Goal: Task Accomplishment & Management: Complete application form

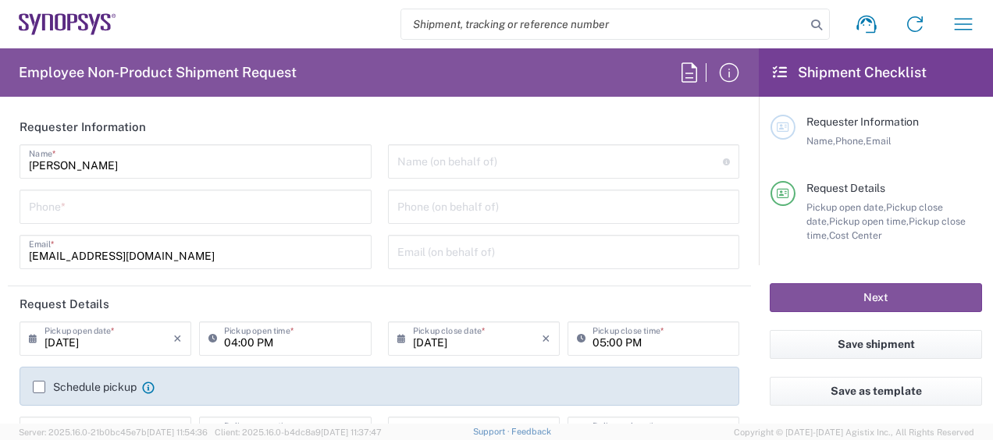
type input "[GEOGRAPHIC_DATA] US26"
click at [290, 207] on input "tel" at bounding box center [195, 205] width 333 height 27
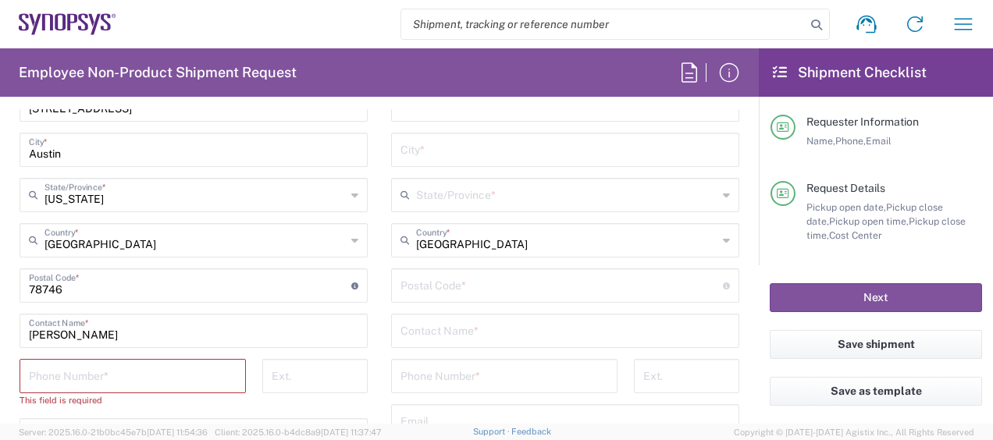
scroll to position [891, 0]
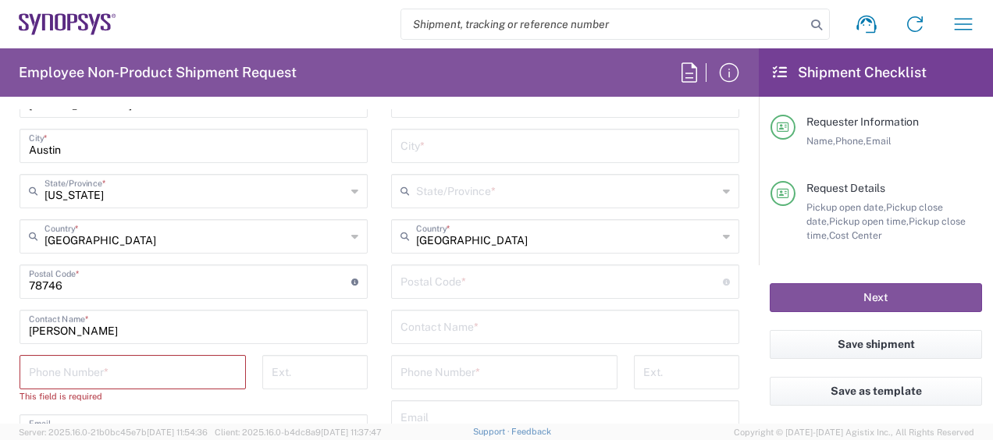
type input "3158079331"
click at [216, 371] on input "tel" at bounding box center [133, 370] width 208 height 27
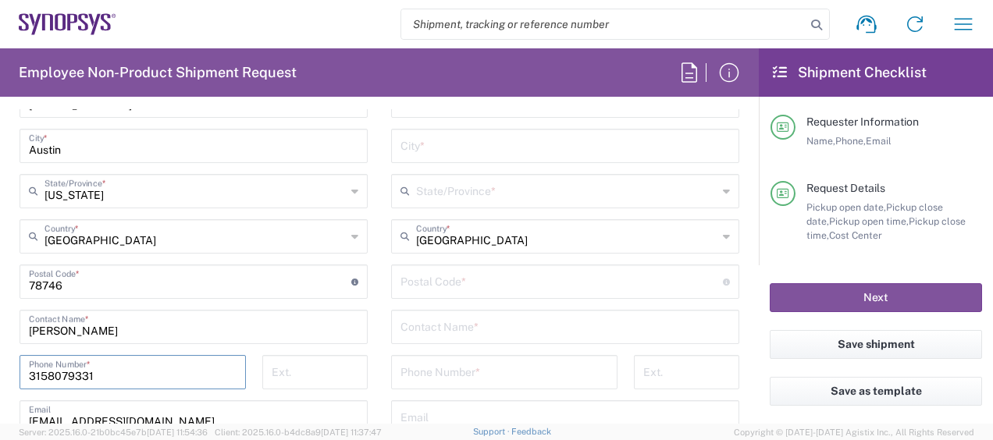
type input "3158079331"
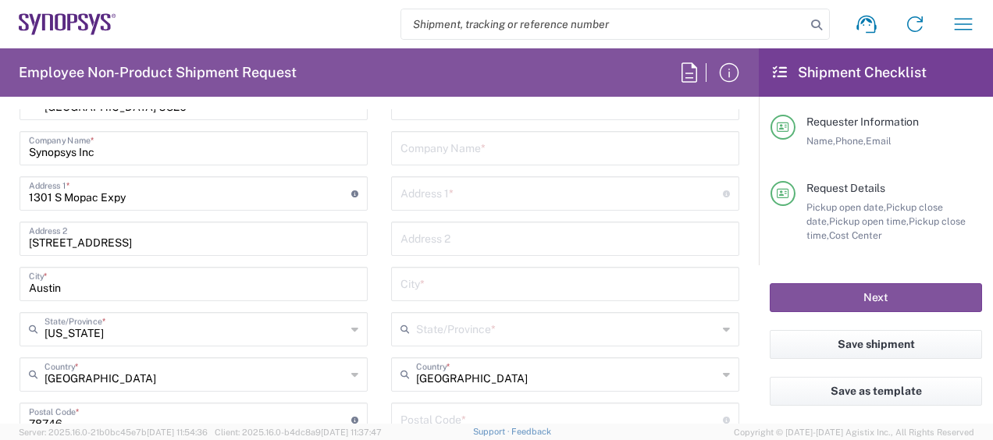
scroll to position [754, 0]
click at [492, 187] on input "text" at bounding box center [561, 191] width 322 height 27
paste input "[STREET_ADDRESS][PERSON_NAME]"
click at [492, 187] on input "[STREET_ADDRESS][PERSON_NAME]" at bounding box center [561, 191] width 322 height 27
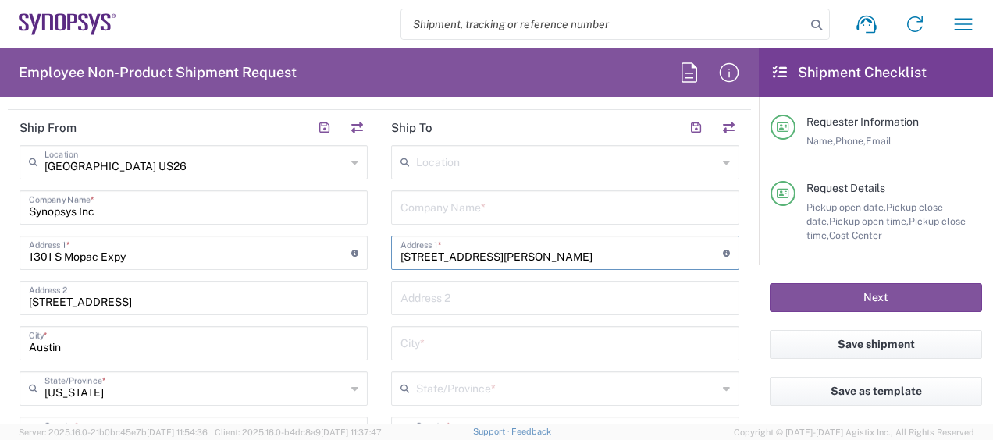
type input "[STREET_ADDRESS][PERSON_NAME]"
click at [493, 200] on input "text" at bounding box center [564, 206] width 329 height 27
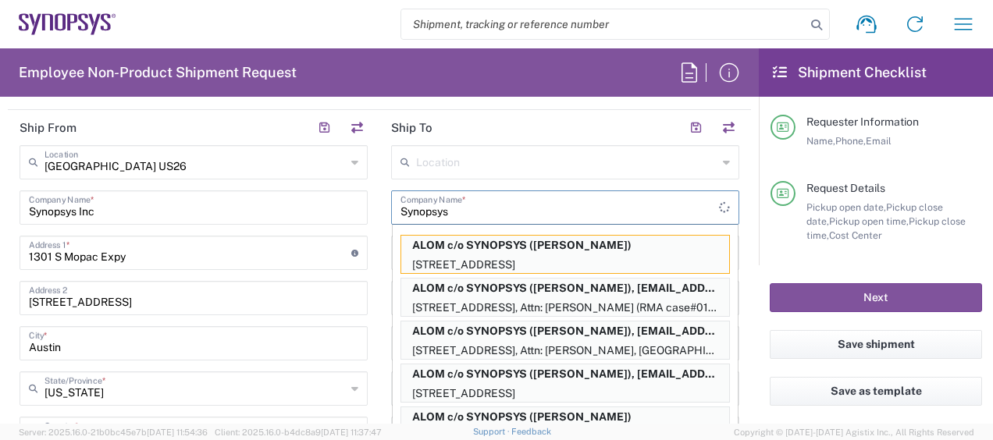
type input "Synopsys"
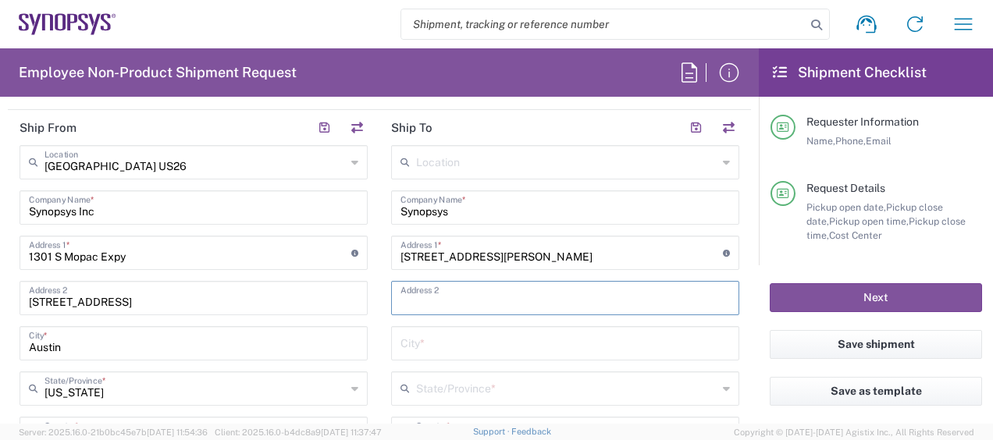
paste input "APT 2423"
type input "APT 2423"
paste input "[PERSON_NAME]"
type input "[PERSON_NAME]"
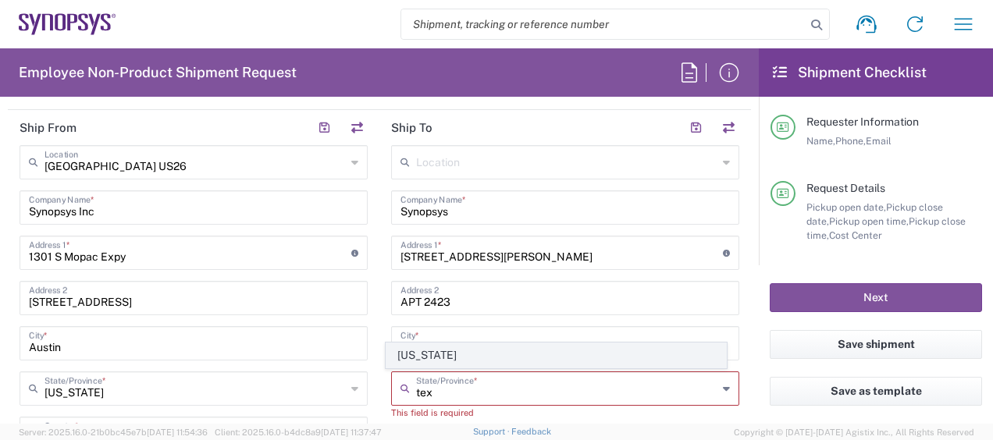
click at [419, 352] on span "[US_STATE]" at bounding box center [555, 355] width 339 height 24
type input "[US_STATE]"
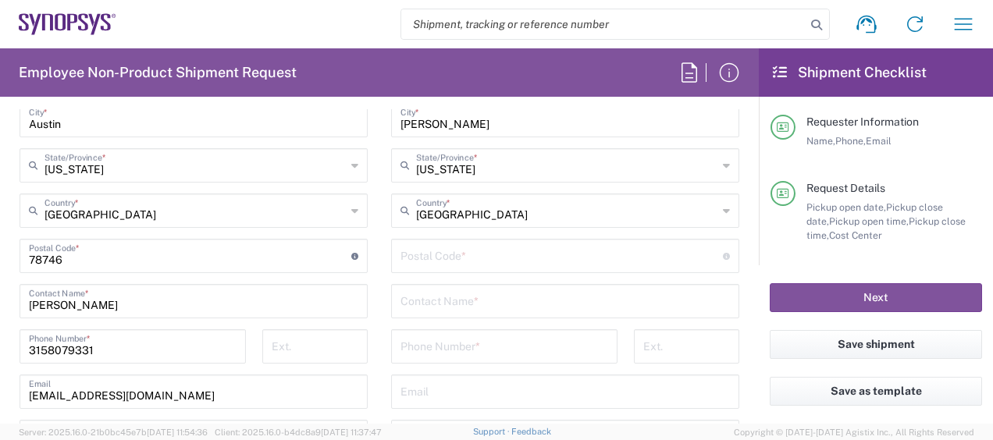
scroll to position [919, 0]
click at [503, 261] on input "undefined" at bounding box center [561, 253] width 322 height 27
paste input "75080"
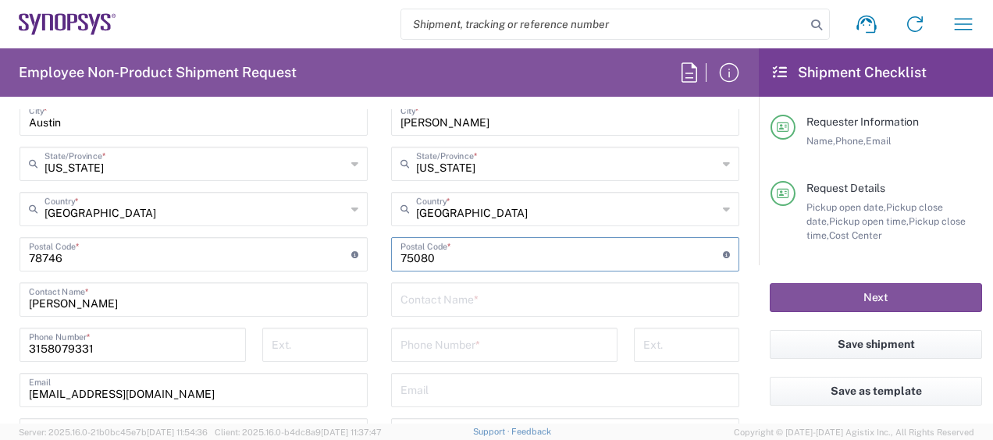
type input "75080"
click at [492, 304] on input "text" at bounding box center [564, 298] width 329 height 27
paste input "[PERSON_NAME]"
type input "[PERSON_NAME]"
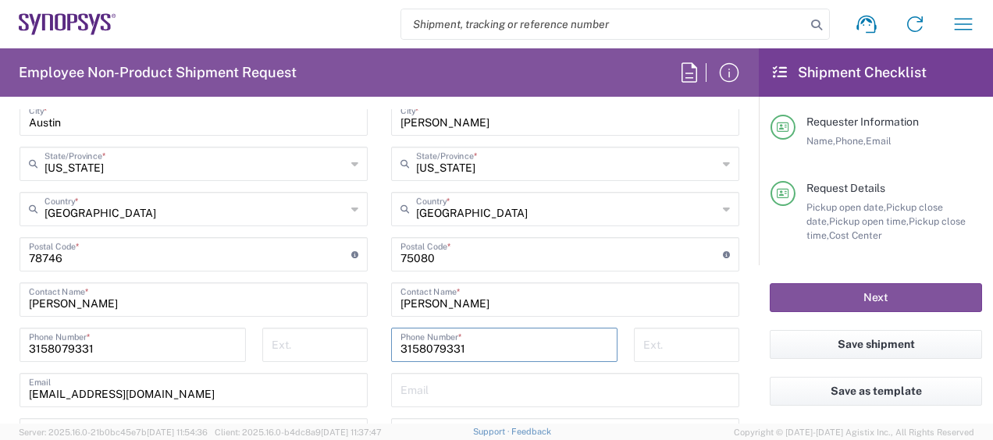
type input "3158079331"
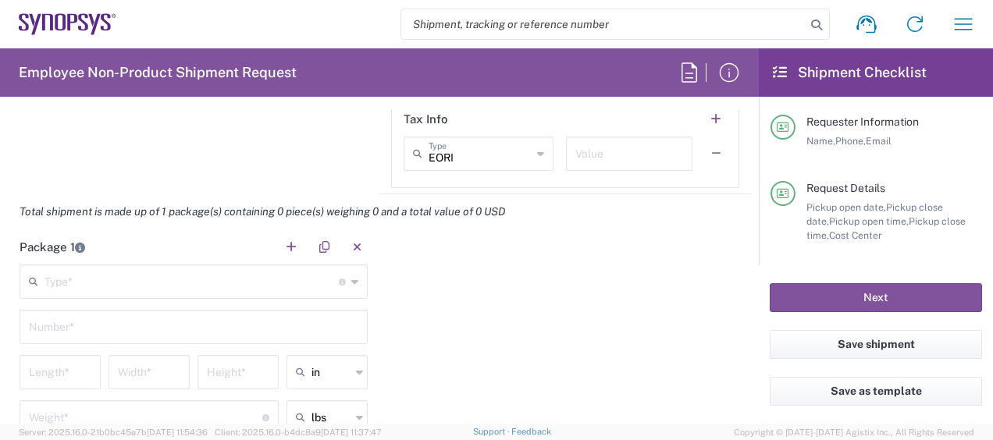
scroll to position [1307, 0]
click at [169, 269] on input "text" at bounding box center [191, 279] width 294 height 27
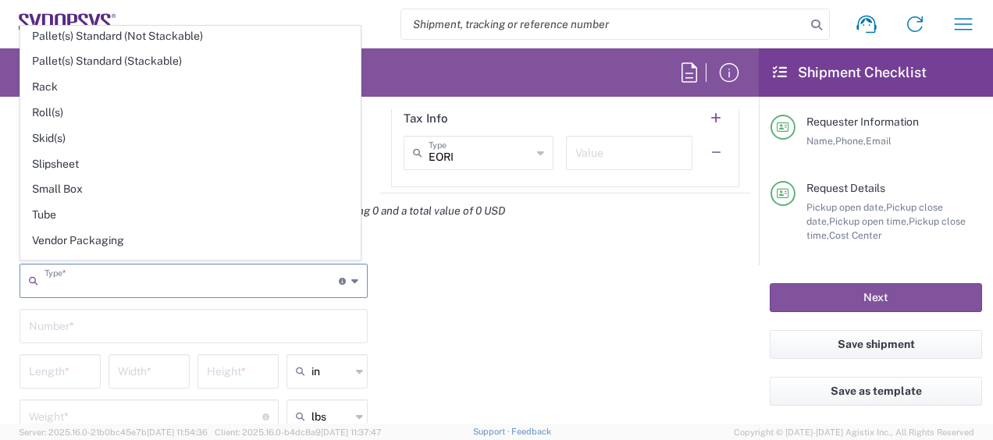
scroll to position [719, 0]
click at [104, 254] on span "Your Packaging" at bounding box center [190, 266] width 339 height 24
type input "Your Packaging"
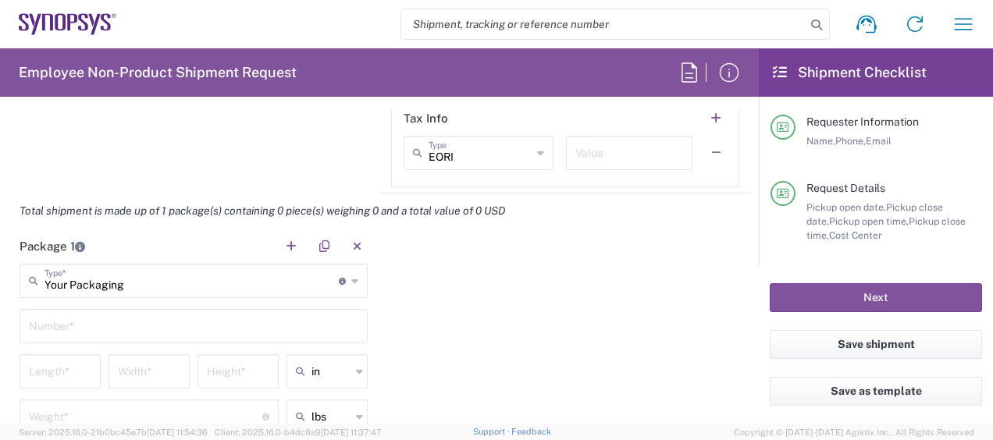
click at [98, 334] on input "text" at bounding box center [193, 324] width 329 height 27
type input "1"
click at [66, 382] on div "Length *" at bounding box center [60, 371] width 81 height 34
click at [67, 373] on input "number" at bounding box center [60, 370] width 62 height 27
type input "12"
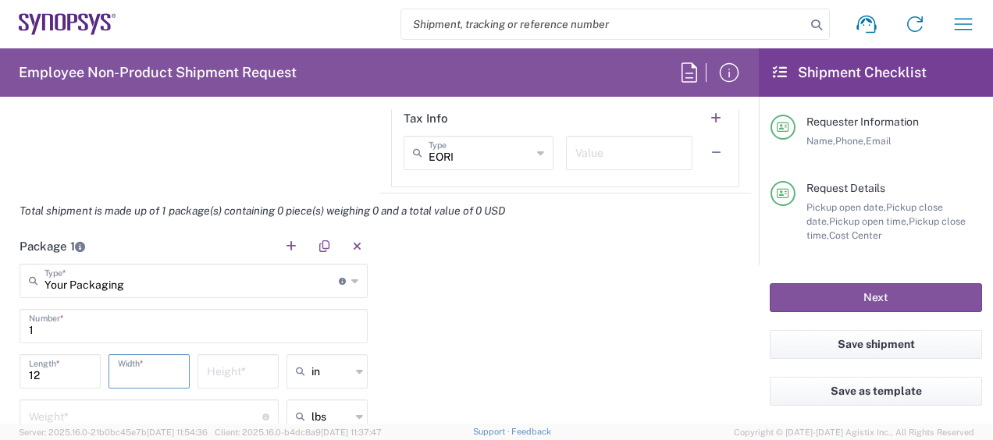
click at [154, 362] on input "number" at bounding box center [149, 370] width 62 height 27
type input "16"
click at [197, 365] on div "Height *" at bounding box center [237, 371] width 81 height 34
click at [212, 368] on input "number" at bounding box center [238, 370] width 62 height 27
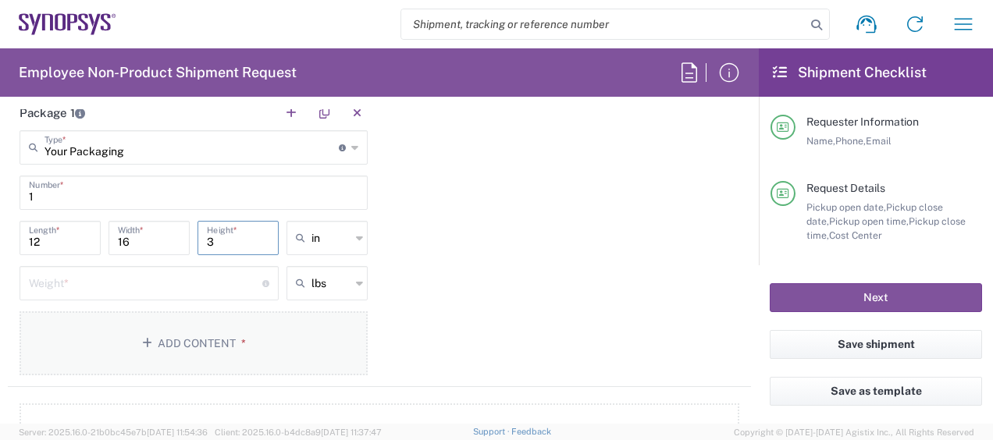
scroll to position [1444, 0]
type input "3"
click at [153, 283] on input "number" at bounding box center [145, 278] width 233 height 27
type input "6"
click at [142, 349] on button "Add Content *" at bounding box center [194, 340] width 348 height 64
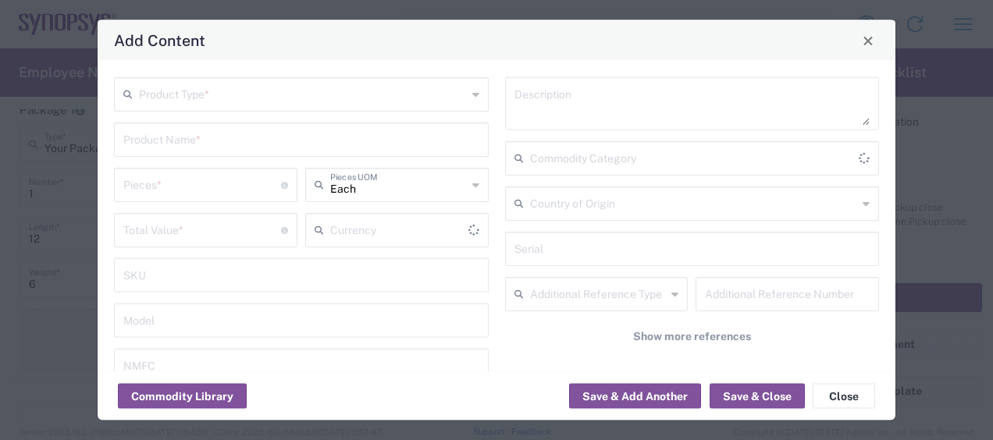
type input "US Dollar"
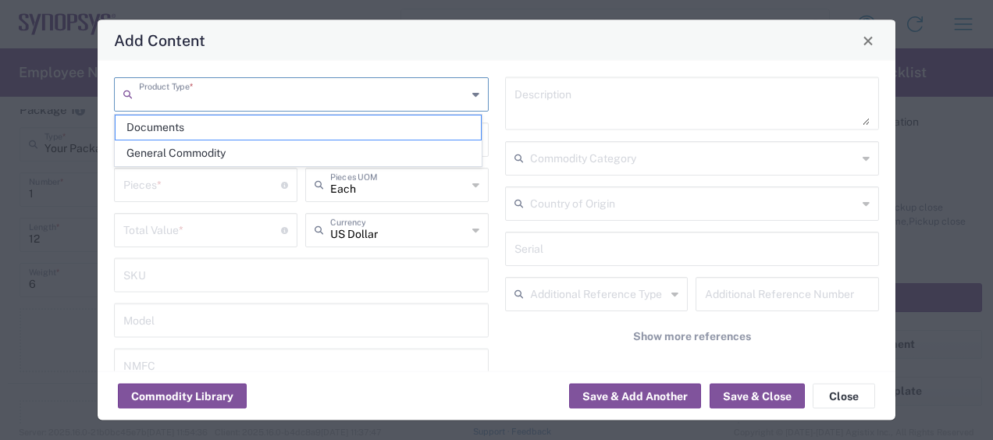
click at [231, 94] on input "text" at bounding box center [303, 93] width 328 height 27
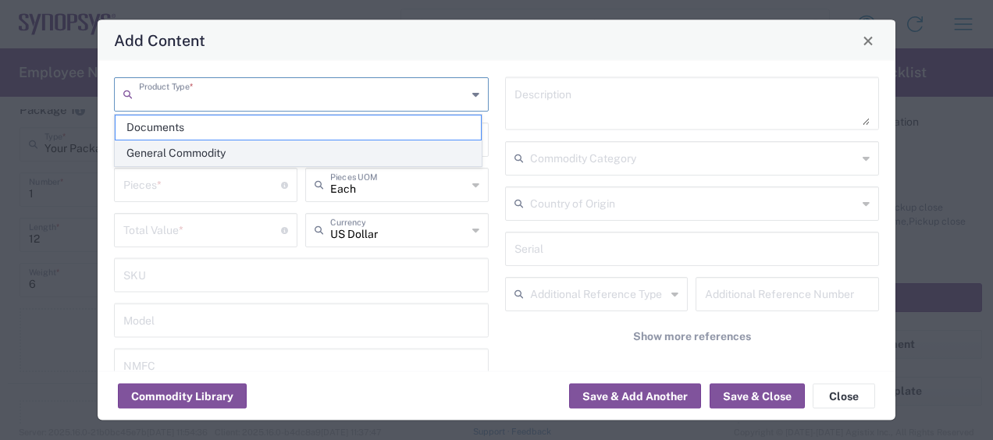
click at [228, 151] on span "General Commodity" at bounding box center [298, 153] width 365 height 24
type input "General Commodity"
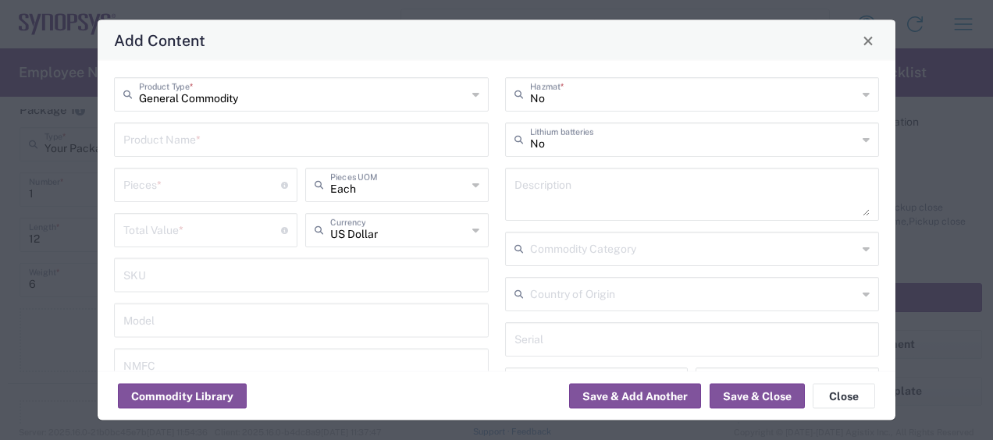
click at [214, 144] on input "text" at bounding box center [301, 138] width 356 height 27
type input "Dell Pro laptop"
type input "1"
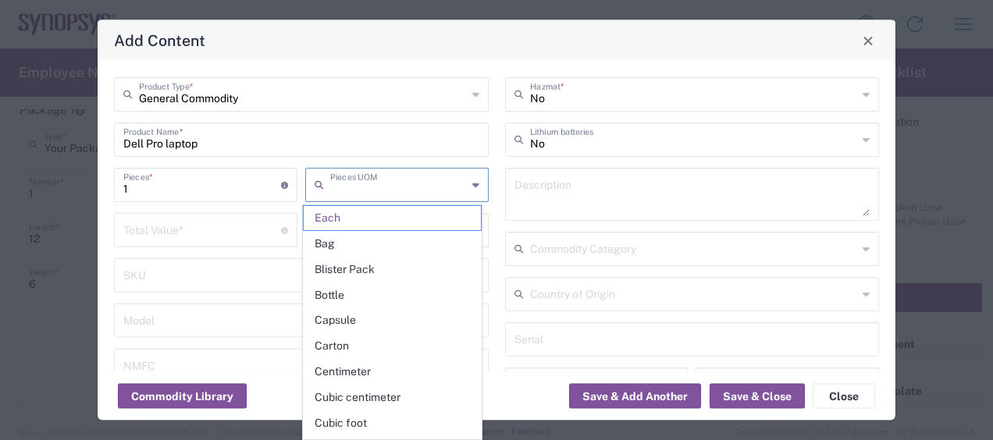
type input "Each"
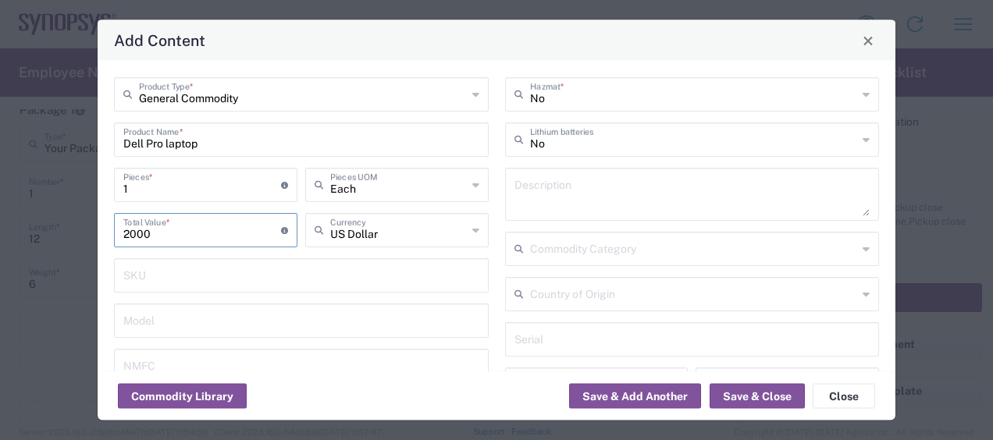
type input "2000"
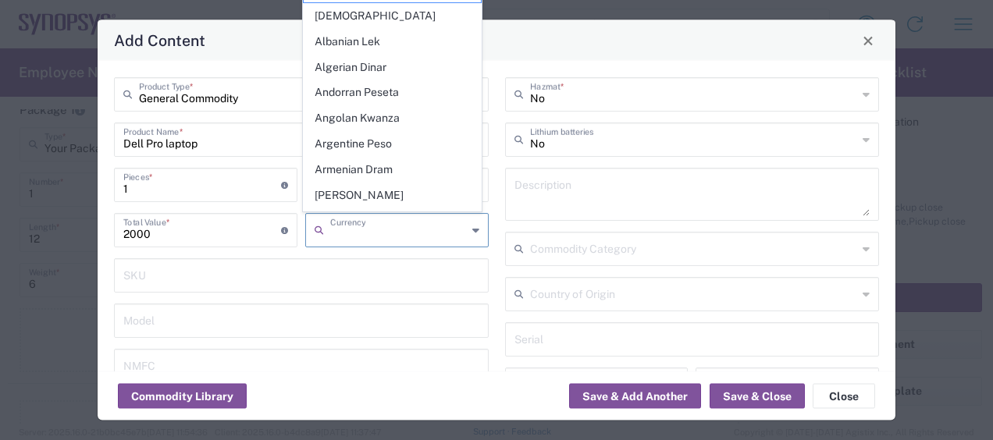
type input "US Dollar"
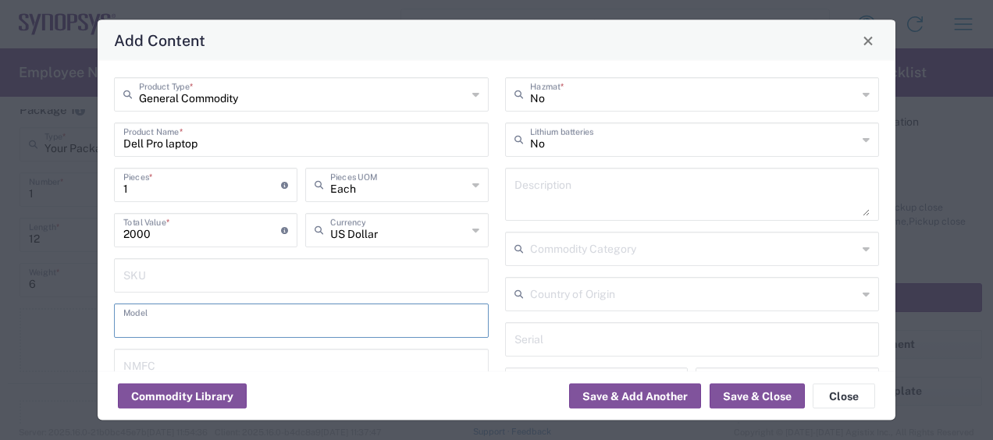
scroll to position [6, 0]
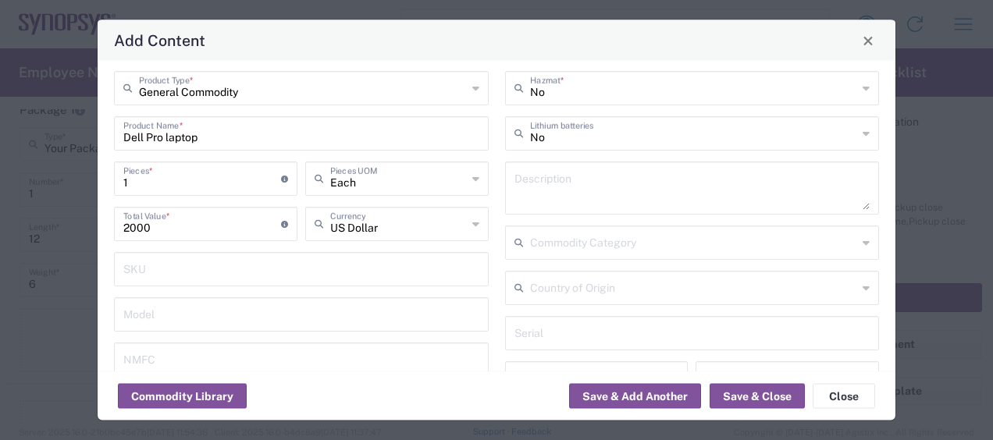
click at [754, 409] on div "Commodity Library Save & Add Another Save & Close Close" at bounding box center [497, 395] width 798 height 49
click at [763, 394] on button "Save & Close" at bounding box center [756, 396] width 95 height 25
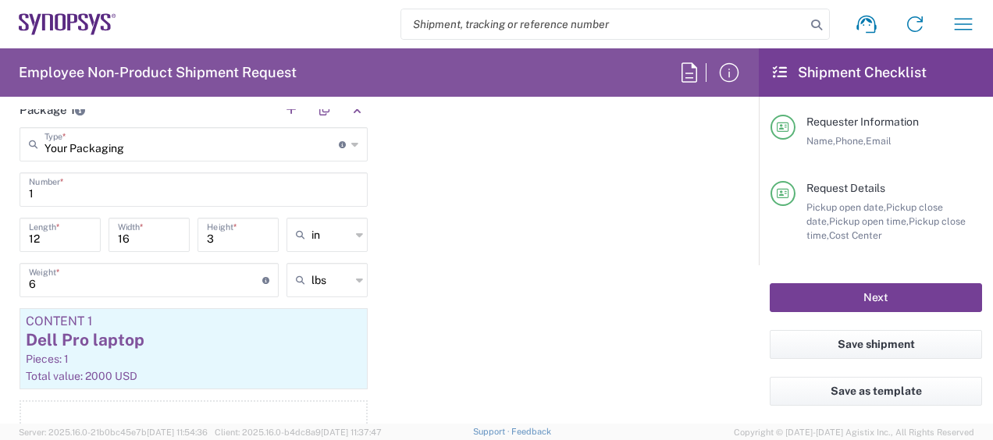
click at [837, 293] on button "Next" at bounding box center [876, 297] width 212 height 29
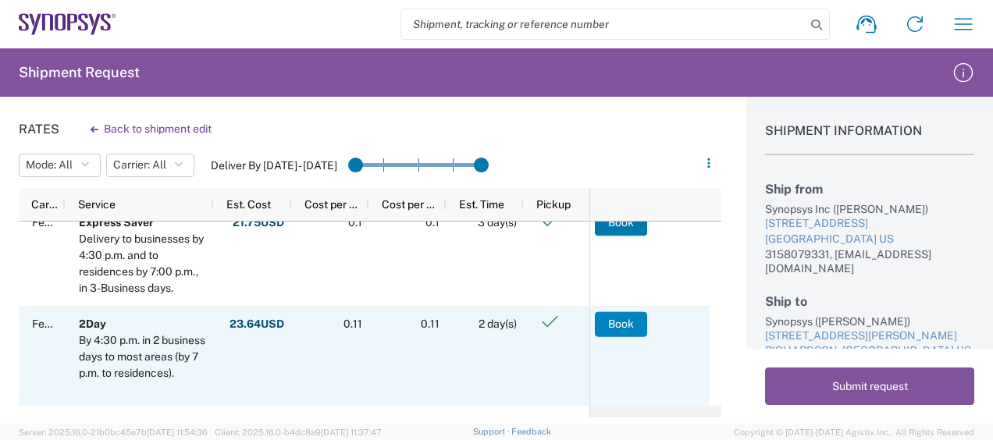
click at [634, 321] on button "Book" at bounding box center [621, 323] width 52 height 25
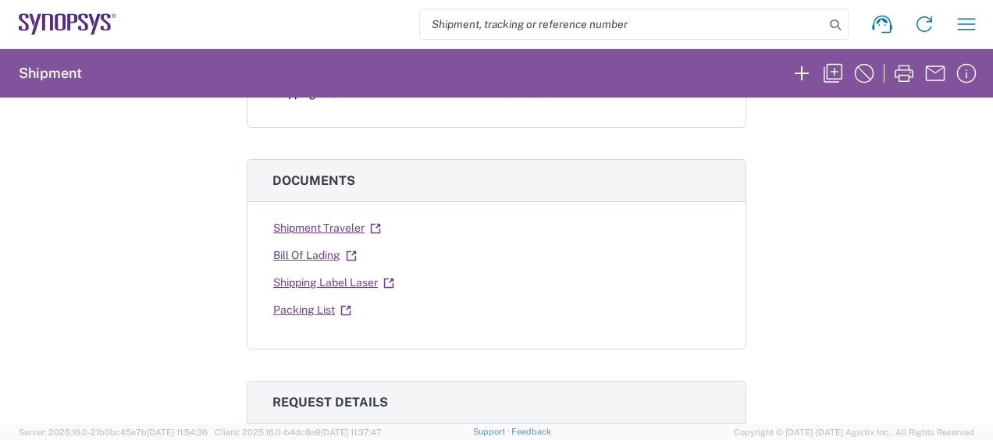
scroll to position [175, 0]
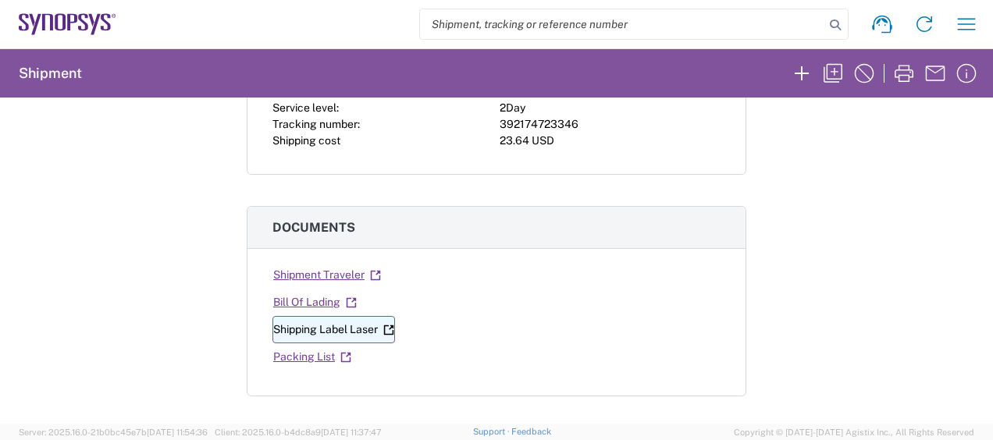
drag, startPoint x: 583, startPoint y: 353, endPoint x: 355, endPoint y: 325, distance: 229.5
click at [355, 325] on link "Shipping Label Laser" at bounding box center [333, 329] width 123 height 27
